Goal: Find contact information: Find contact information

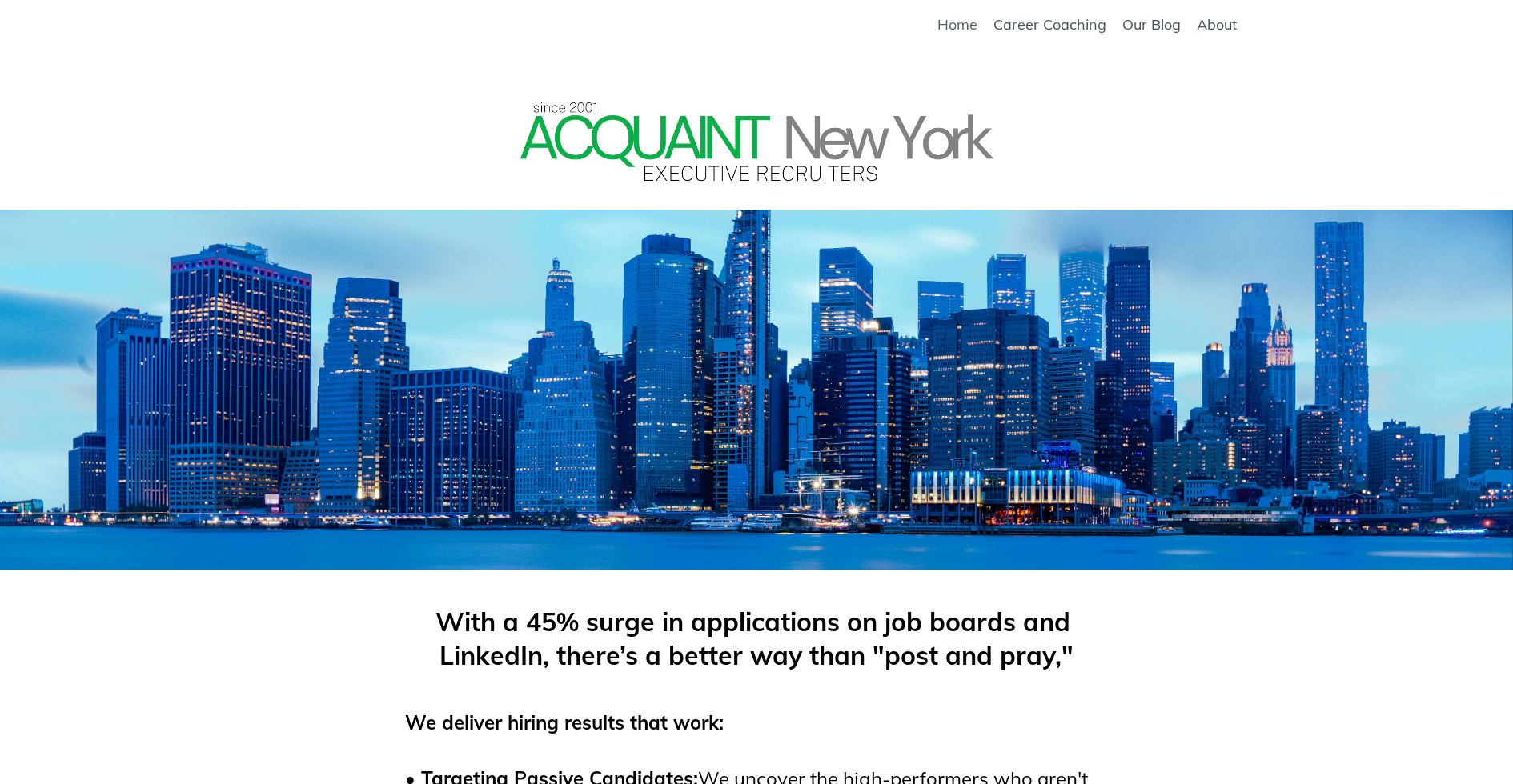
click at [952, 25] on link "Home" at bounding box center [958, 24] width 40 height 17
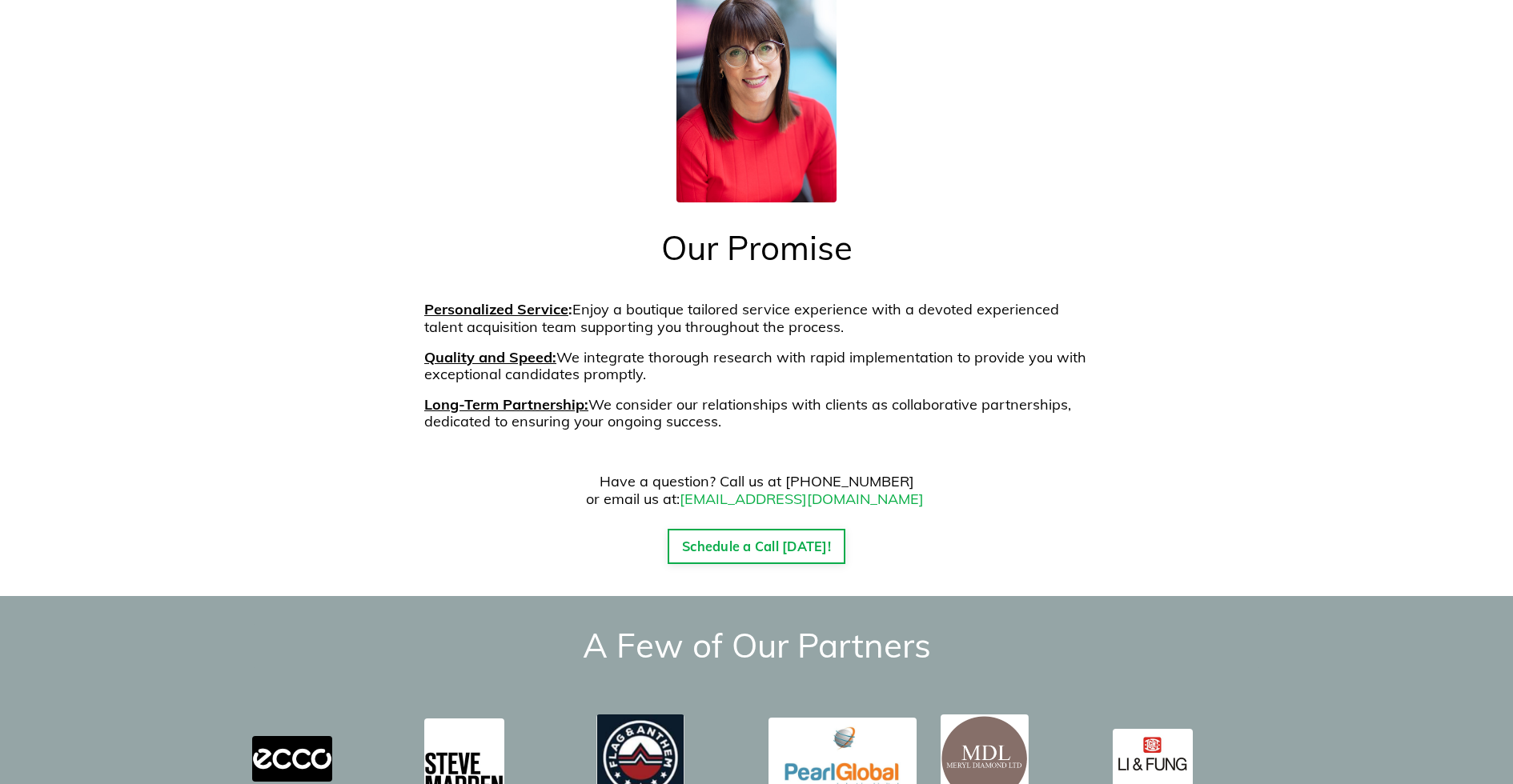
scroll to position [1873, 0]
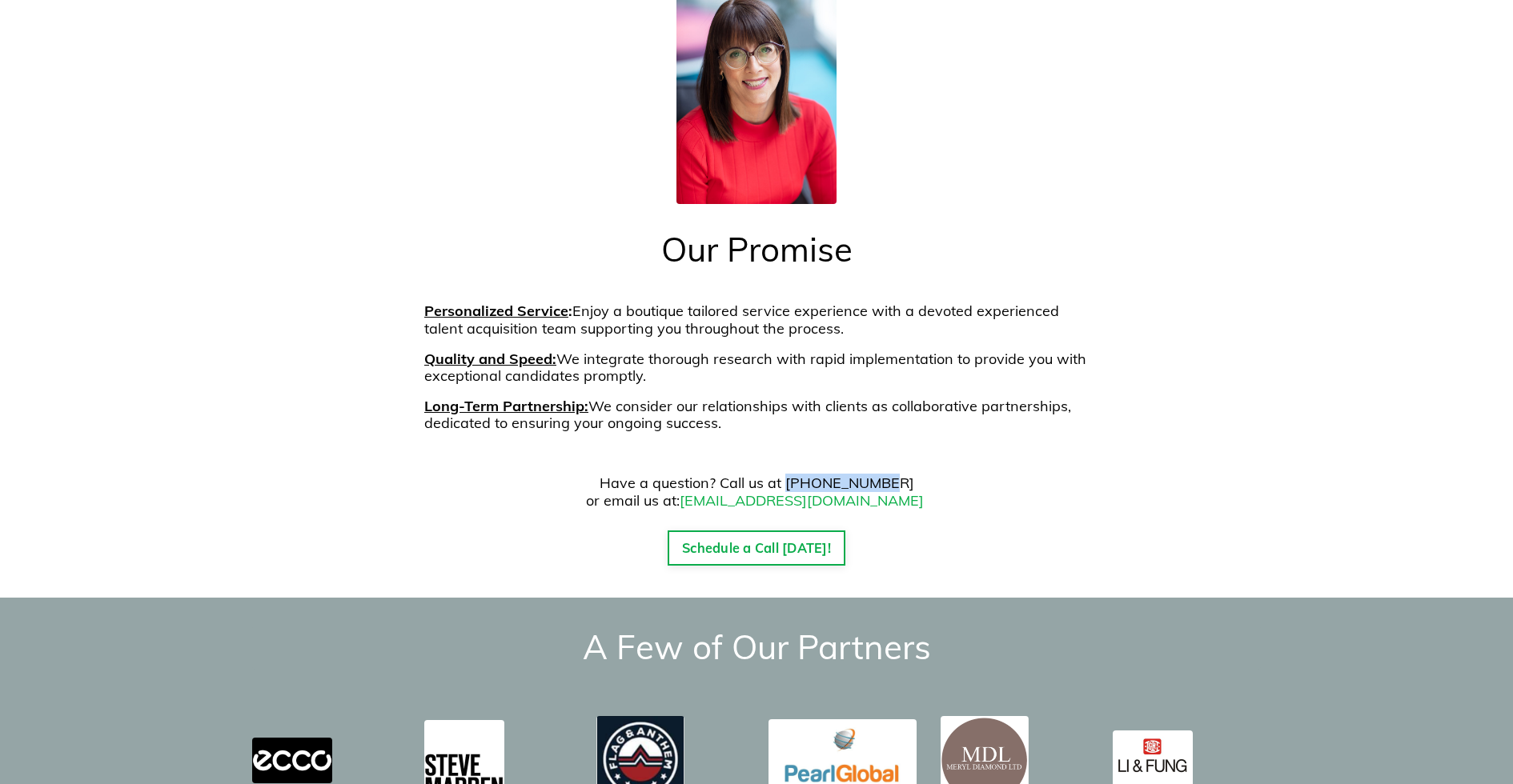
drag, startPoint x: 893, startPoint y: 452, endPoint x: 802, endPoint y: 459, distance: 91.3
click at [802, 474] on p "Have a question? Call us at [PHONE_NUMBER] or email us at: [EMAIL_ADDRESS][DOMA…" at bounding box center [756, 492] width 664 height 35
copy p "[PHONE_NUMBER]"
drag, startPoint x: 950, startPoint y: 473, endPoint x: 712, endPoint y: 475, distance: 238.0
click at [710, 475] on p "Have a question? Call us at [PHONE_NUMBER] or email us at: [EMAIL_ADDRESS][DOMA…" at bounding box center [756, 492] width 664 height 35
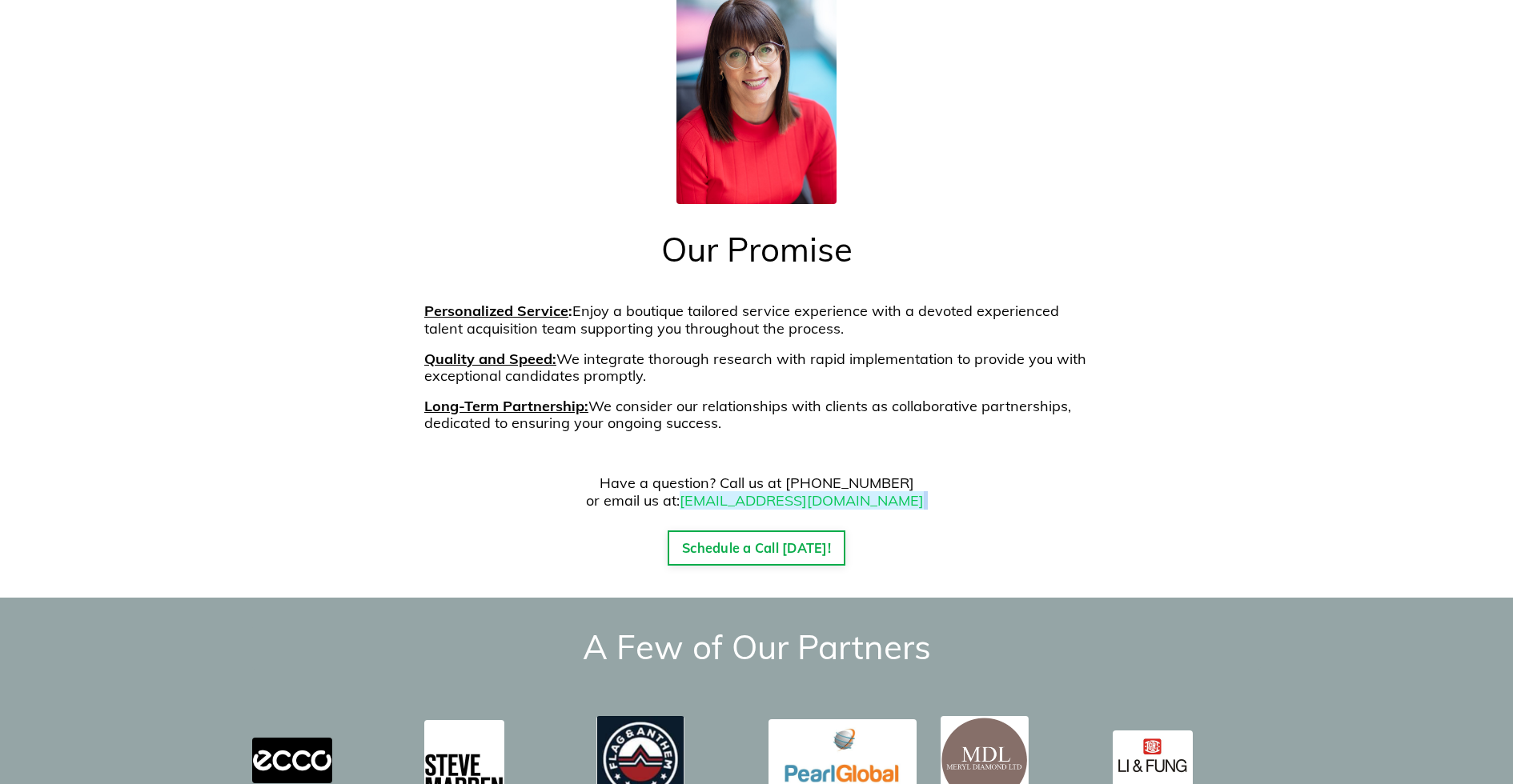
copy p "[EMAIL_ADDRESS][DOMAIN_NAME]"
